Goal: Task Accomplishment & Management: Use online tool/utility

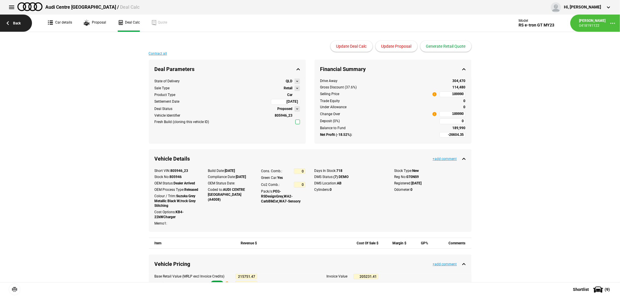
click at [18, 21] on link "Back" at bounding box center [16, 23] width 32 height 17
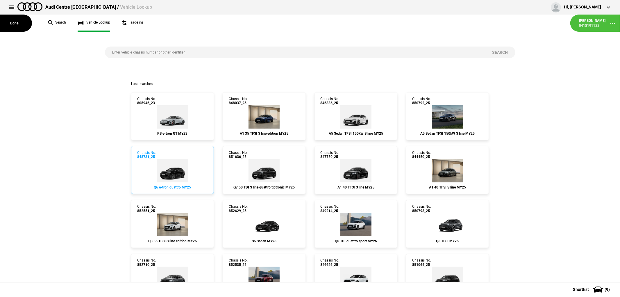
click at [175, 168] on img at bounding box center [172, 170] width 31 height 23
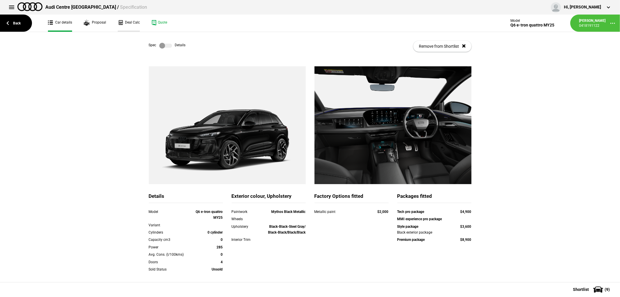
click at [125, 21] on link "Deal Calc" at bounding box center [129, 23] width 22 height 17
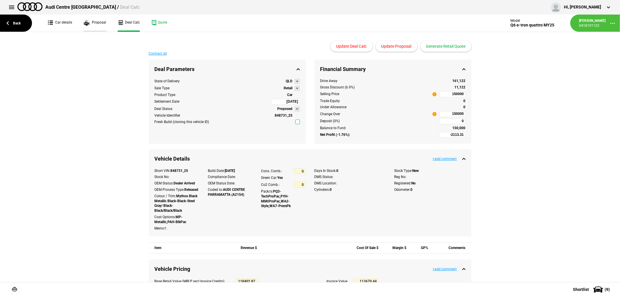
click at [99, 21] on link "Proposal" at bounding box center [95, 23] width 22 height 17
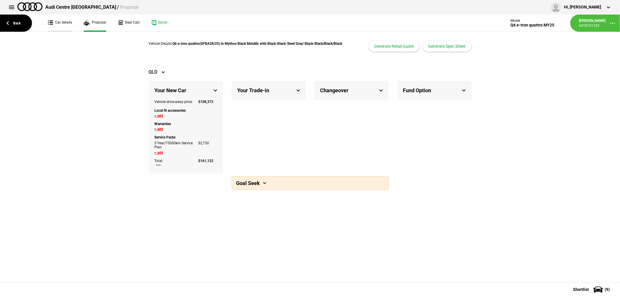
click at [59, 21] on link "Car details" at bounding box center [60, 23] width 24 height 17
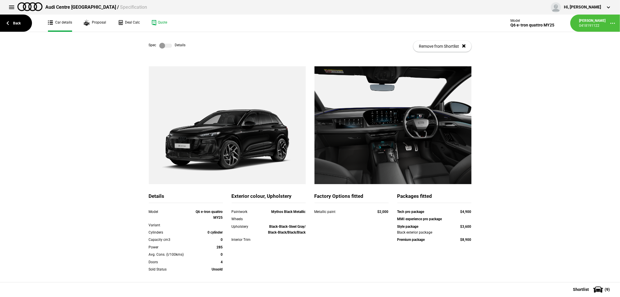
click at [162, 44] on label at bounding box center [165, 46] width 13 height 6
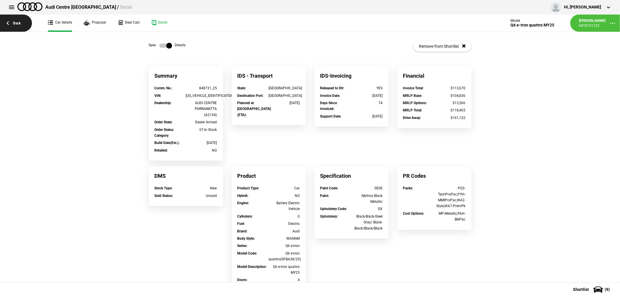
click at [17, 19] on link "Back" at bounding box center [16, 23] width 32 height 17
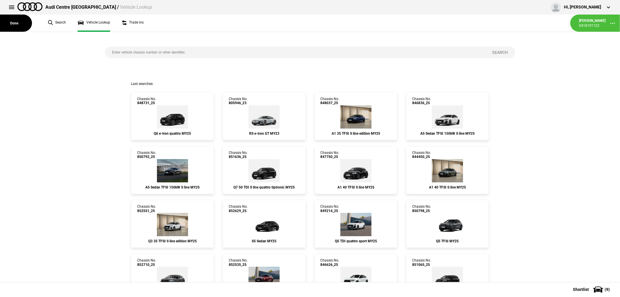
click at [15, 23] on button "Done" at bounding box center [16, 23] width 32 height 17
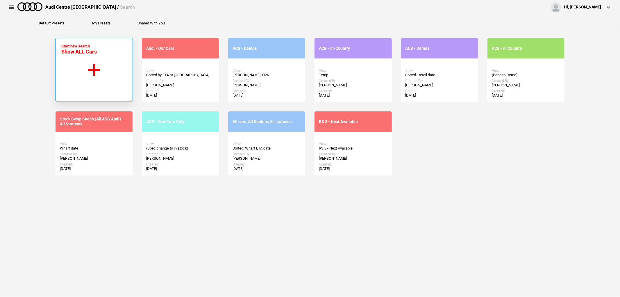
click at [96, 72] on button "Start new search Show ALL Cars" at bounding box center [94, 70] width 78 height 64
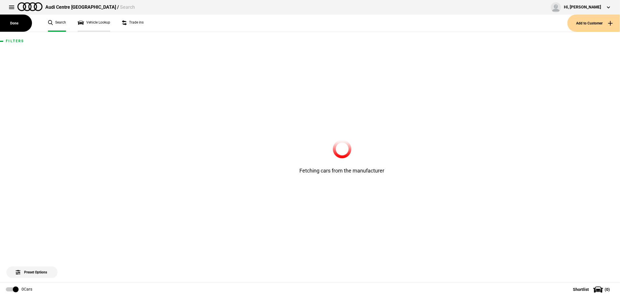
click at [89, 21] on link "Vehicle Lookup" at bounding box center [94, 23] width 33 height 17
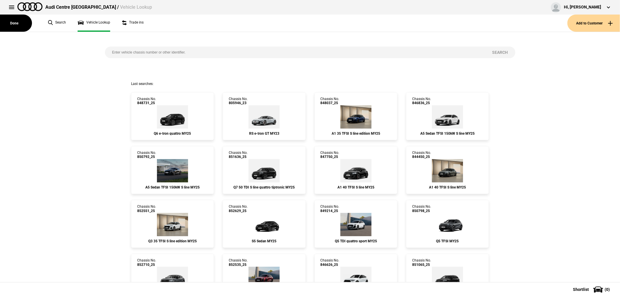
click at [182, 54] on input "search" at bounding box center [295, 52] width 380 height 12
type input "848880"
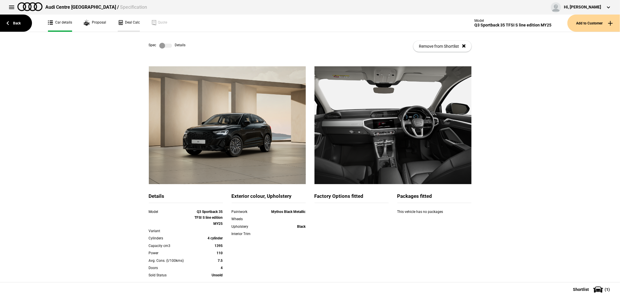
click at [130, 19] on link "Deal Calc" at bounding box center [129, 23] width 22 height 17
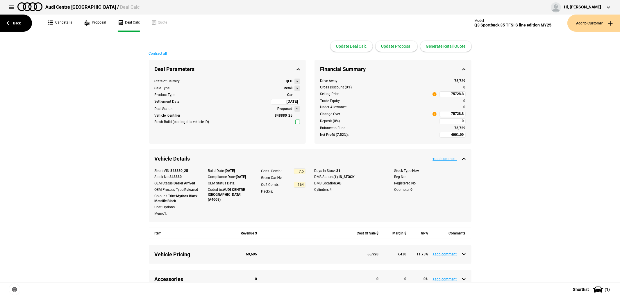
click at [295, 89] on button at bounding box center [297, 88] width 6 height 6
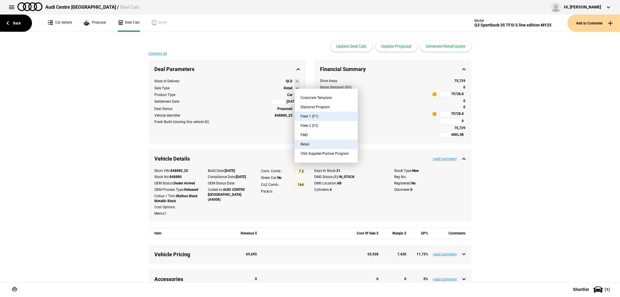
click at [319, 114] on button "Fleet 1 (F1)" at bounding box center [326, 116] width 63 height 9
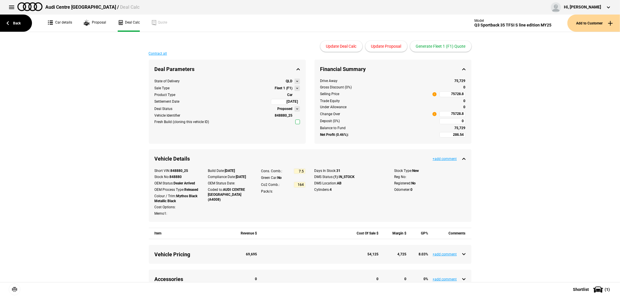
type input "-1186.19"
type input "62389.8"
type input "-4213.46"
click at [450, 45] on button "Generate Fleet 1 (F1) Quote" at bounding box center [440, 46] width 61 height 11
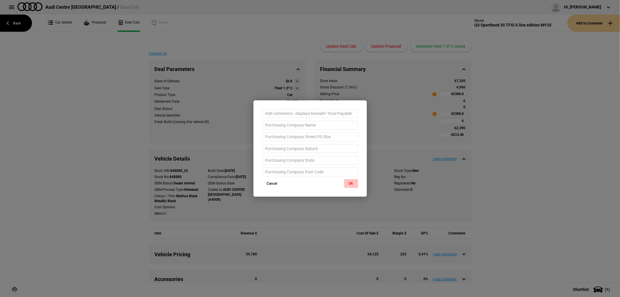
click at [350, 186] on button "OK" at bounding box center [351, 183] width 14 height 9
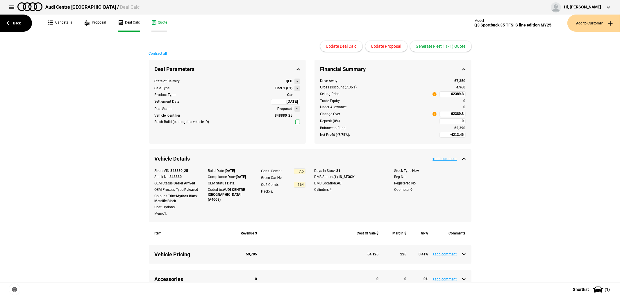
click at [162, 20] on link "Quote" at bounding box center [159, 23] width 16 height 17
